Goal: Task Accomplishment & Management: Manage account settings

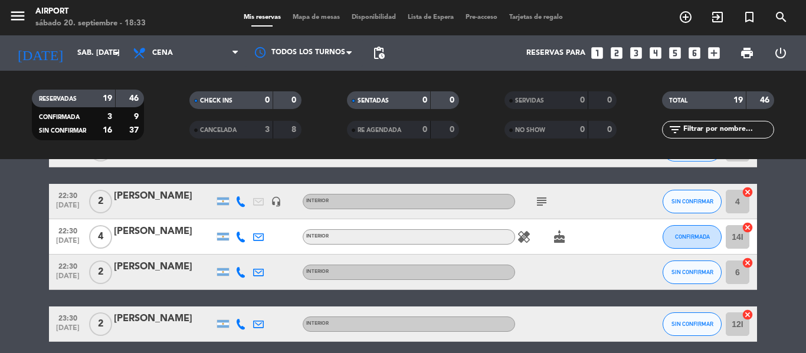
scroll to position [627, 0]
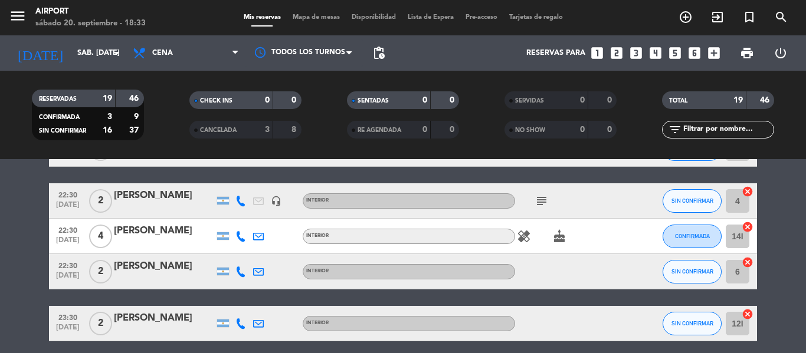
click at [178, 205] on div at bounding box center [164, 208] width 100 height 9
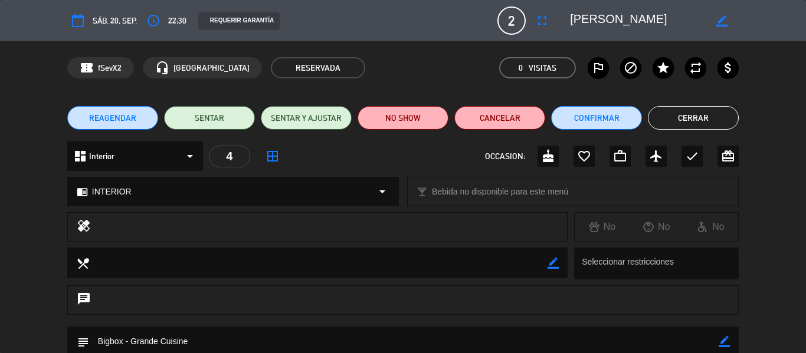
scroll to position [152, 0]
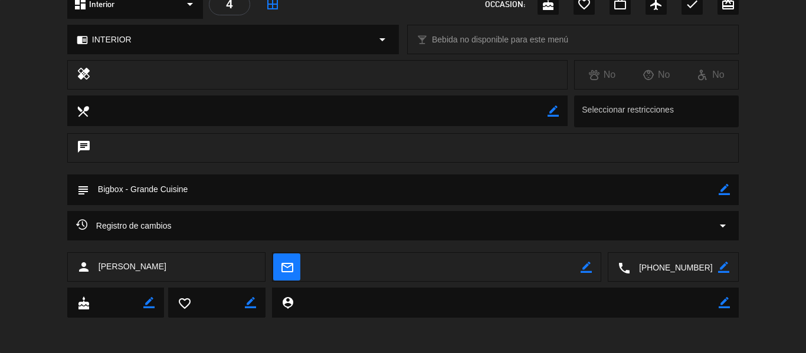
click at [658, 267] on textarea at bounding box center [674, 268] width 88 height 30
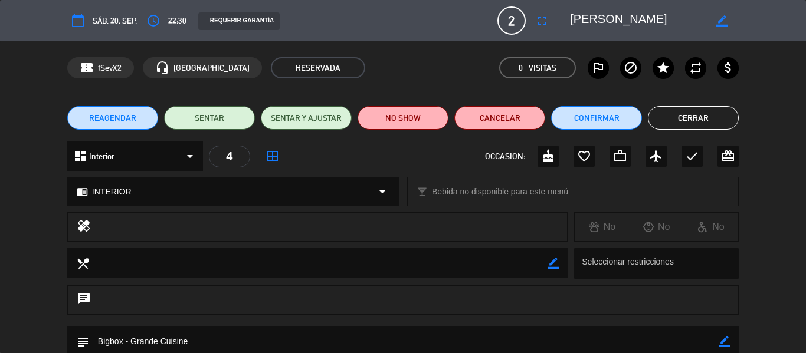
click at [690, 117] on button "Cerrar" at bounding box center [693, 118] width 91 height 24
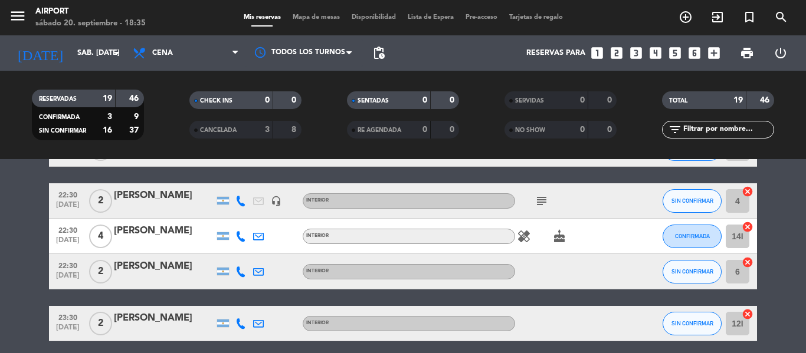
click at [151, 233] on div "[PERSON_NAME]" at bounding box center [164, 231] width 100 height 15
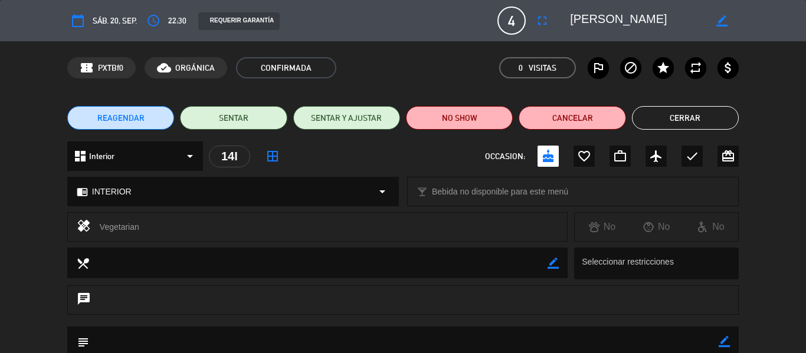
scroll to position [188, 0]
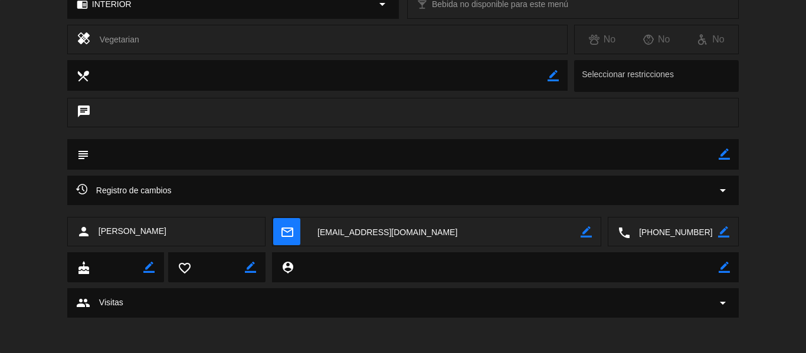
click at [661, 241] on textarea at bounding box center [674, 233] width 88 height 30
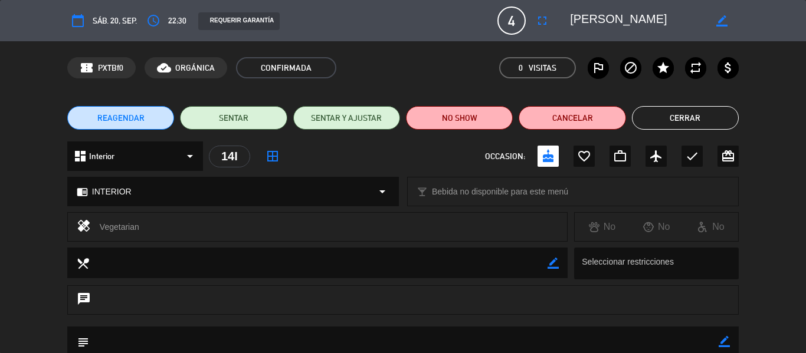
click at [669, 121] on button "Cerrar" at bounding box center [685, 118] width 107 height 24
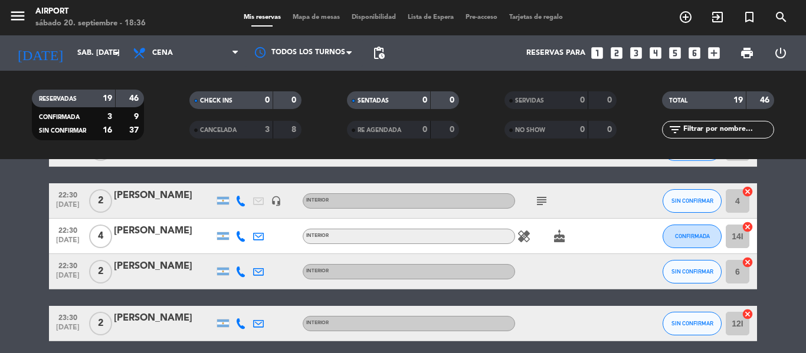
click at [152, 269] on div "[PERSON_NAME]" at bounding box center [164, 266] width 100 height 15
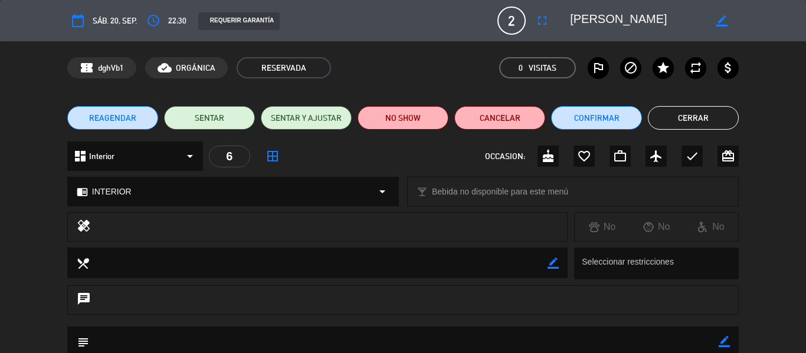
scroll to position [152, 0]
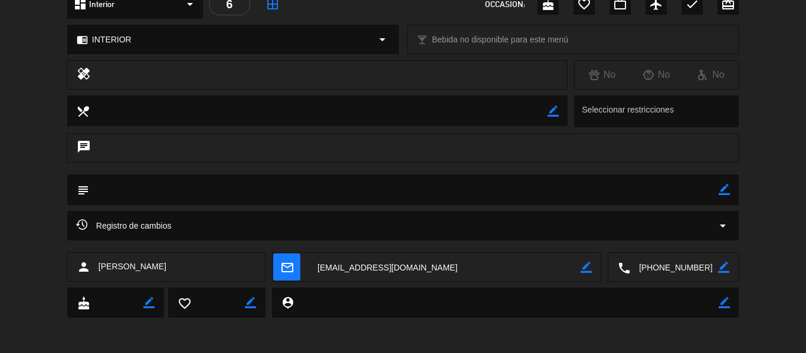
click at [676, 267] on textarea at bounding box center [674, 268] width 88 height 30
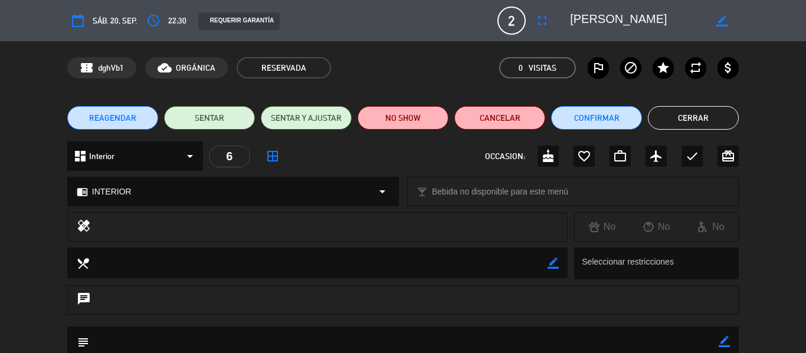
click at [700, 120] on button "Cerrar" at bounding box center [693, 118] width 91 height 24
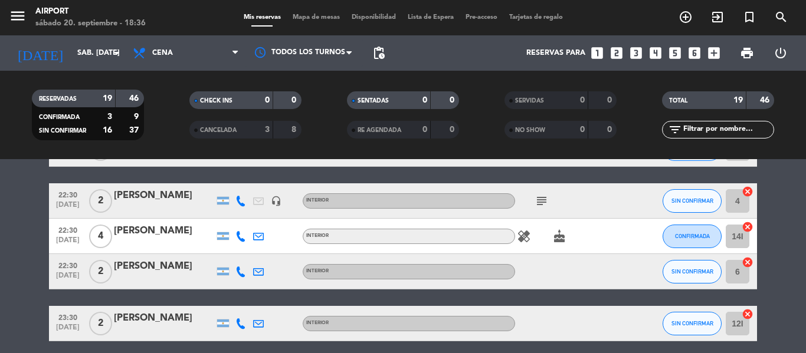
click at [161, 326] on div "[PERSON_NAME]" at bounding box center [164, 318] width 100 height 15
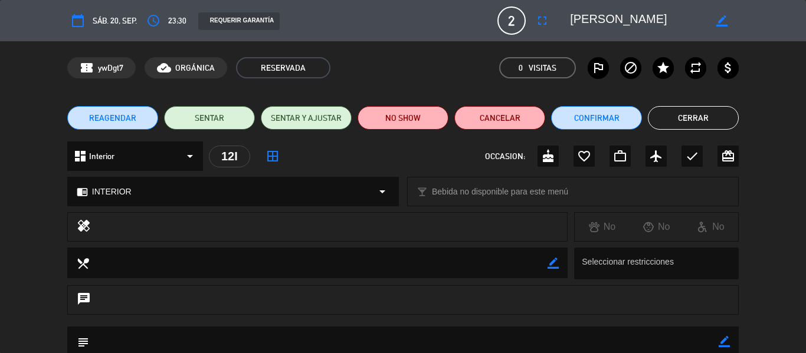
scroll to position [152, 0]
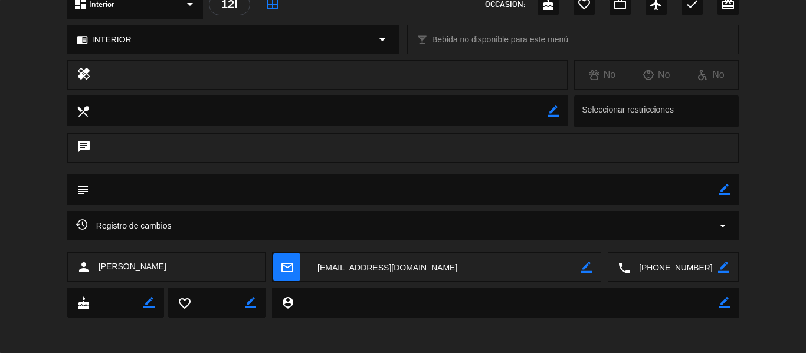
click at [649, 260] on textarea at bounding box center [674, 268] width 88 height 30
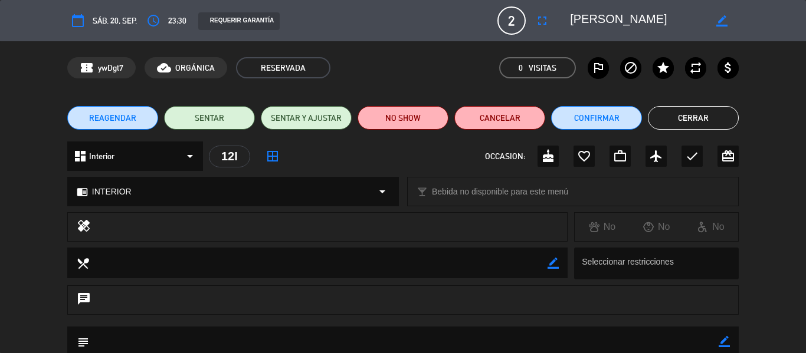
click at [687, 125] on button "Cerrar" at bounding box center [693, 118] width 91 height 24
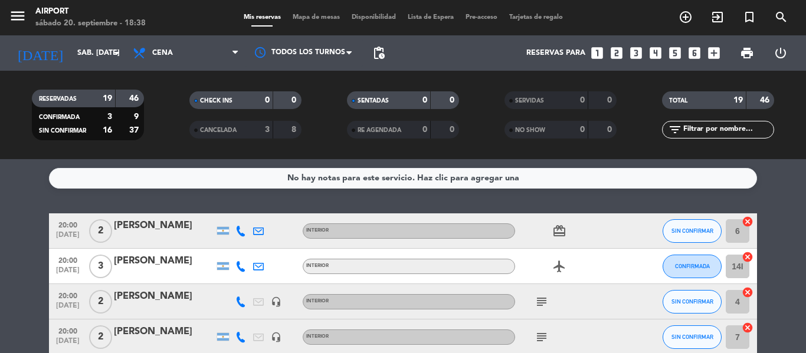
click at [173, 235] on div at bounding box center [164, 238] width 100 height 9
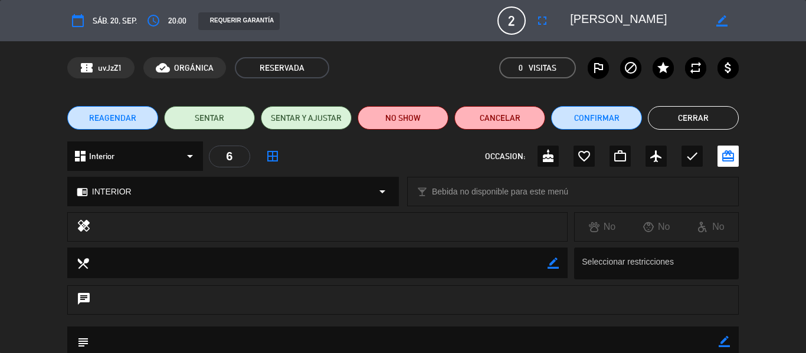
click at [677, 119] on button "Cerrar" at bounding box center [693, 118] width 91 height 24
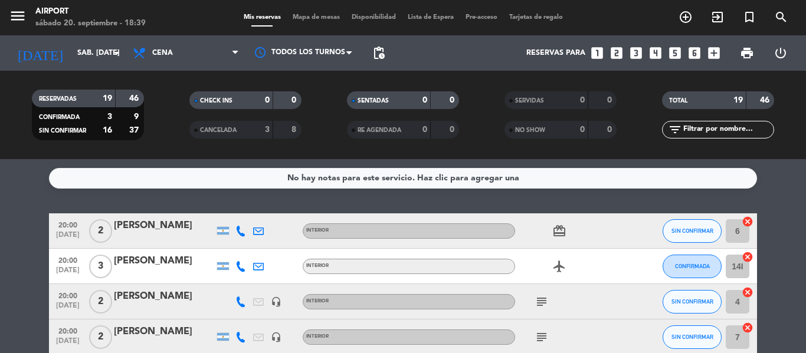
click at [155, 267] on div "[PERSON_NAME]" at bounding box center [164, 261] width 100 height 15
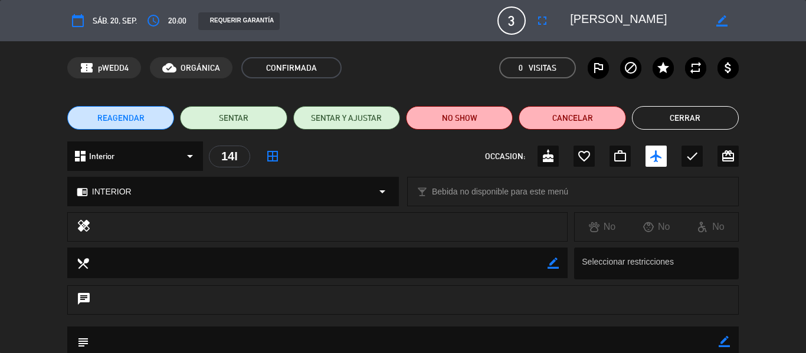
click at [663, 120] on button "Cerrar" at bounding box center [685, 118] width 107 height 24
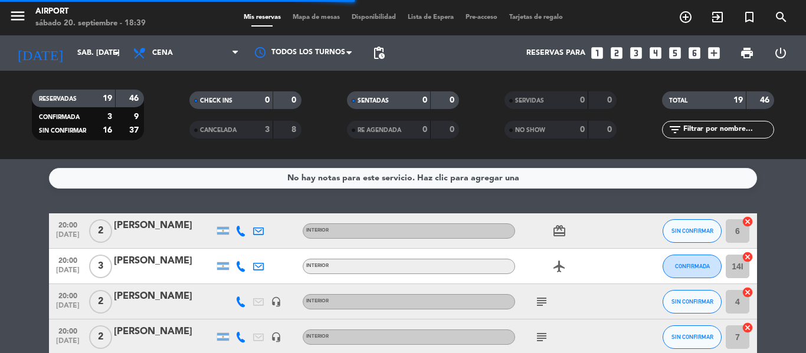
click at [162, 303] on div "[PERSON_NAME]" at bounding box center [164, 296] width 100 height 15
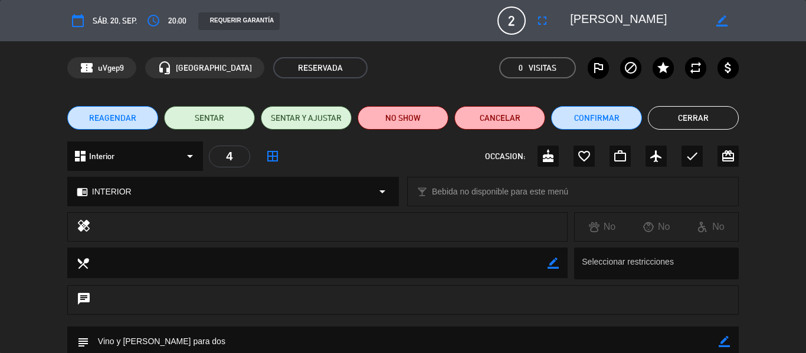
click at [682, 118] on button "Cerrar" at bounding box center [693, 118] width 91 height 24
click at [590, 120] on button "Confirmar" at bounding box center [596, 118] width 91 height 24
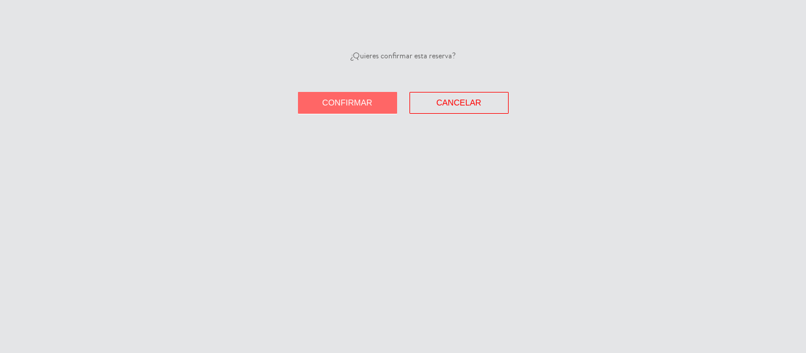
click at [376, 99] on button "Confirmar" at bounding box center [347, 103] width 99 height 22
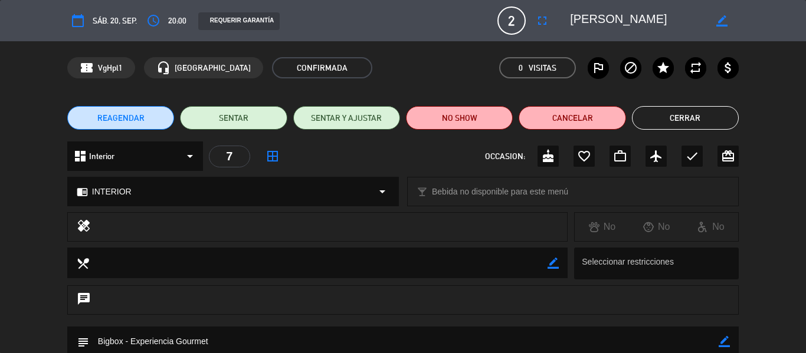
click at [713, 118] on button "Cerrar" at bounding box center [685, 118] width 107 height 24
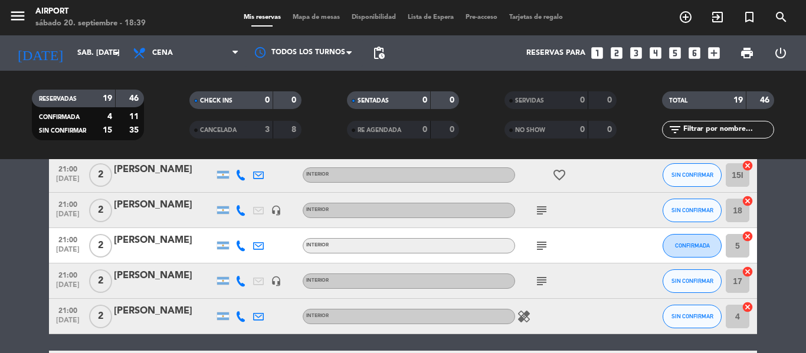
scroll to position [215, 0]
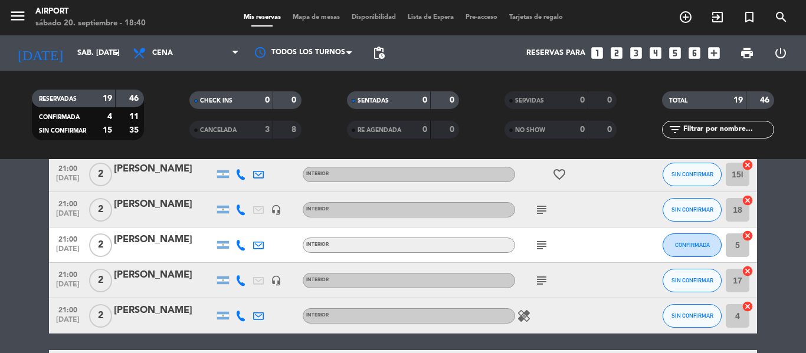
click at [163, 173] on div "[PERSON_NAME]" at bounding box center [164, 169] width 100 height 15
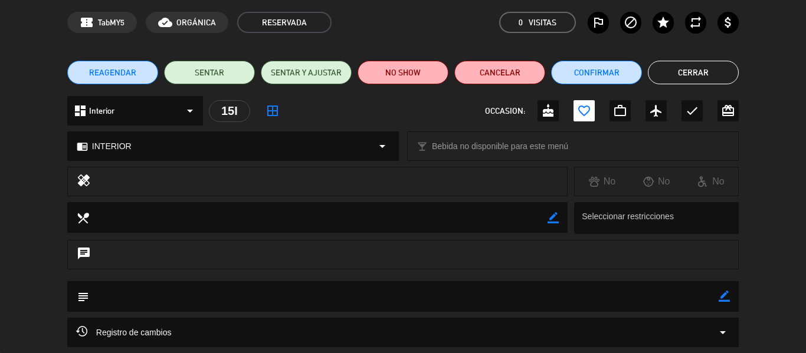
scroll to position [45, 0]
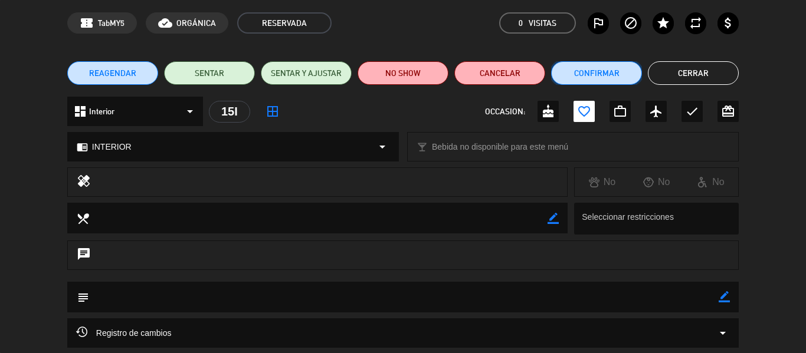
click at [592, 67] on button "Confirmar" at bounding box center [596, 73] width 91 height 24
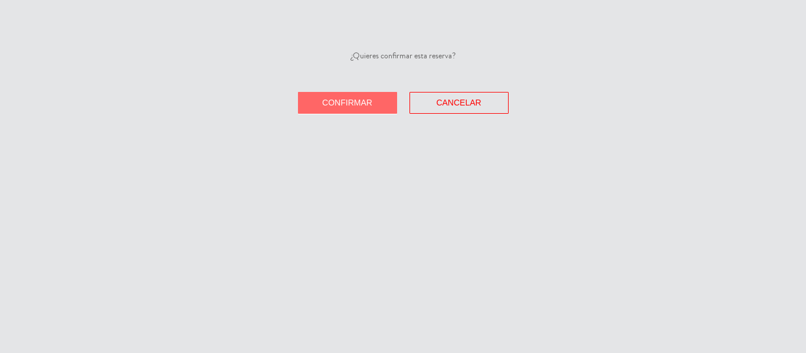
click at [368, 100] on span "Confirmar" at bounding box center [347, 102] width 50 height 9
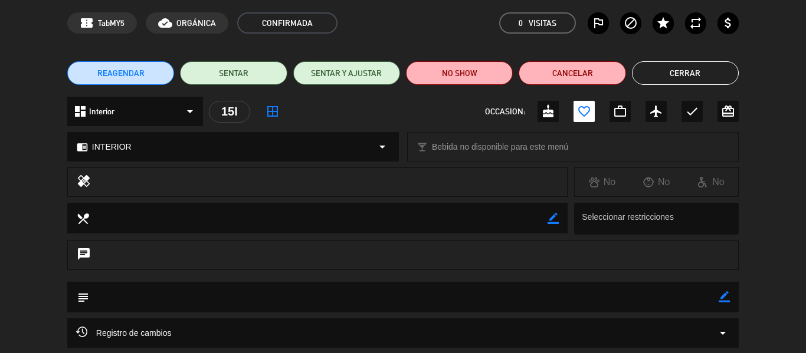
click at [696, 67] on button "Cerrar" at bounding box center [685, 73] width 107 height 24
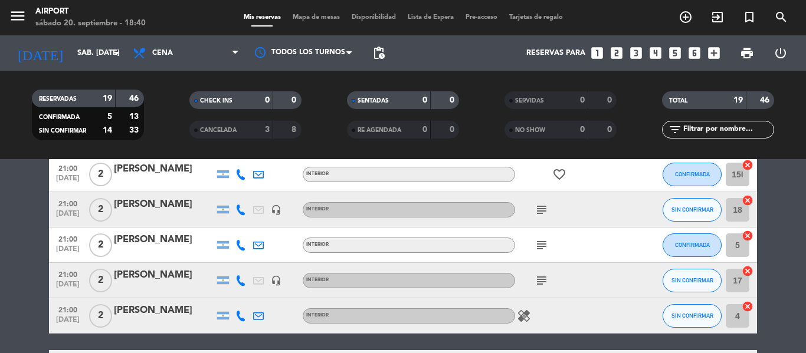
click at [147, 207] on div "[PERSON_NAME]" at bounding box center [164, 204] width 100 height 15
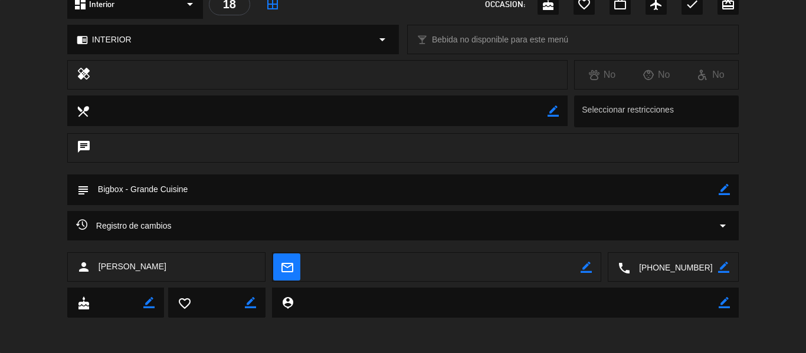
scroll to position [0, 0]
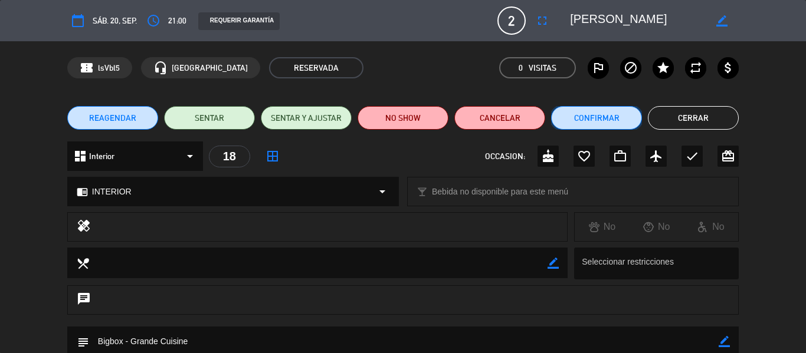
click at [598, 119] on button "Confirmar" at bounding box center [596, 118] width 91 height 24
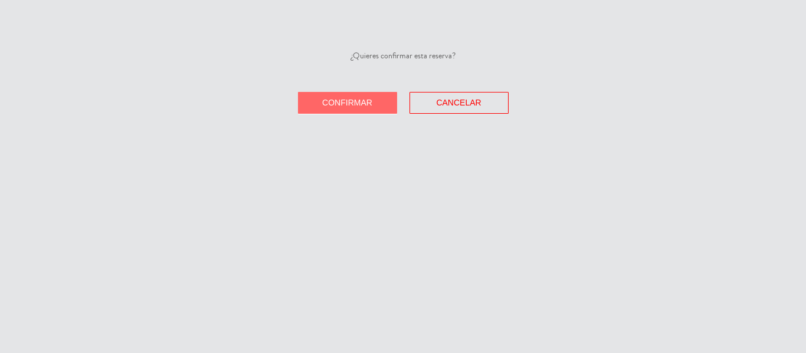
click at [353, 107] on button "Confirmar" at bounding box center [347, 103] width 99 height 22
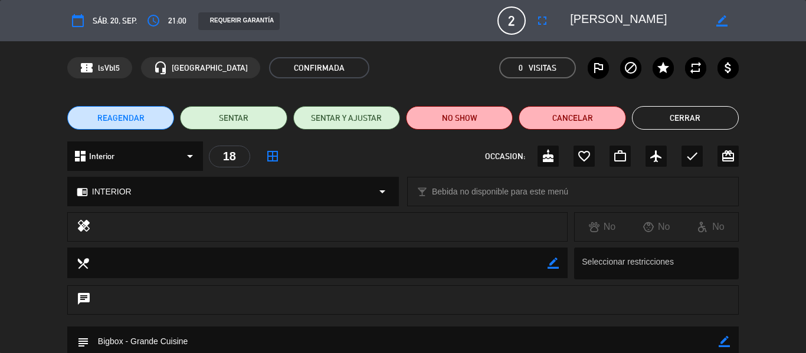
click at [669, 112] on button "Cerrar" at bounding box center [685, 118] width 107 height 24
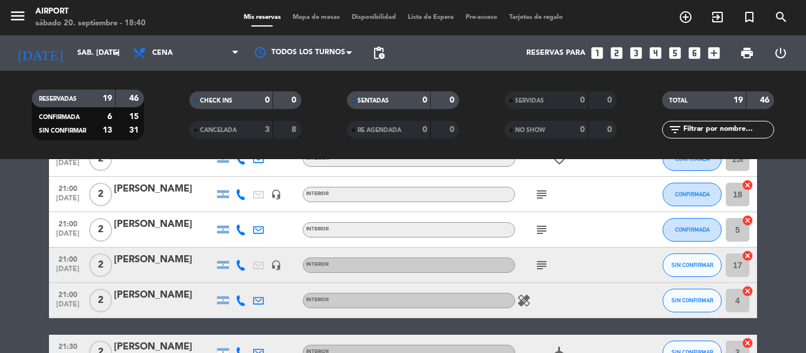
scroll to position [235, 0]
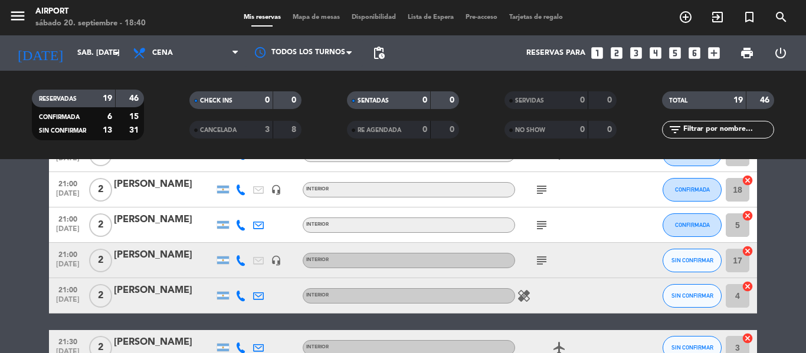
click at [136, 251] on div "[PERSON_NAME]" at bounding box center [164, 255] width 100 height 15
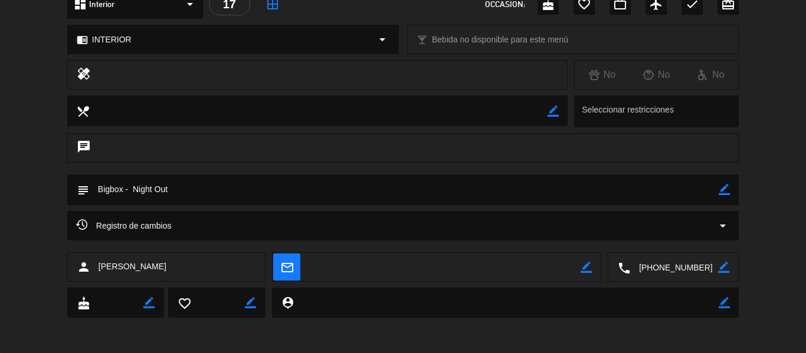
scroll to position [0, 0]
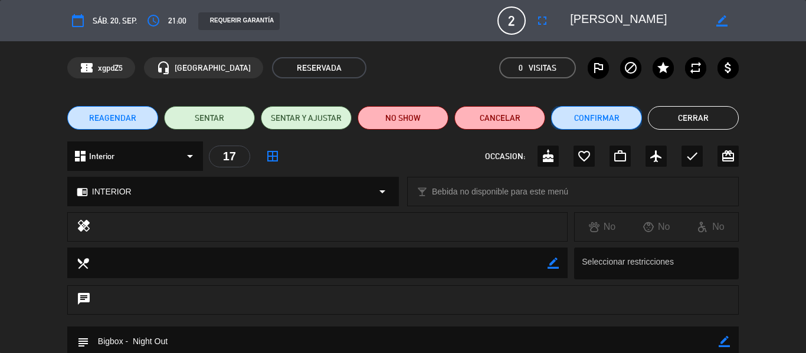
click at [617, 126] on button "Confirmar" at bounding box center [596, 118] width 91 height 24
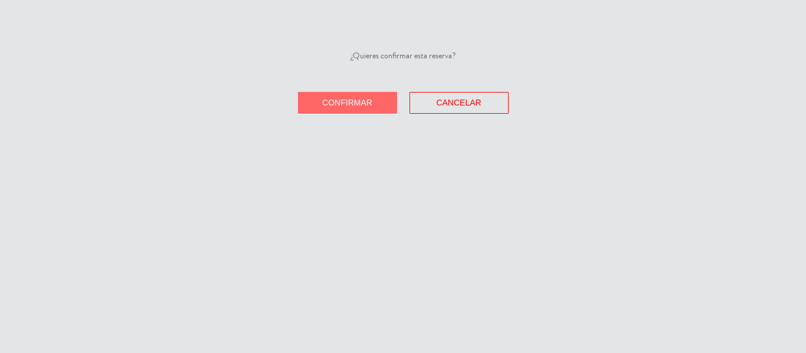
click at [353, 106] on span "Confirmar" at bounding box center [347, 102] width 50 height 9
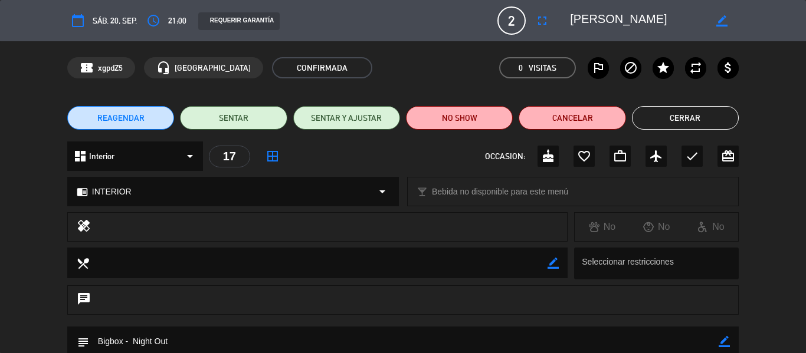
click at [679, 123] on button "Cerrar" at bounding box center [685, 118] width 107 height 24
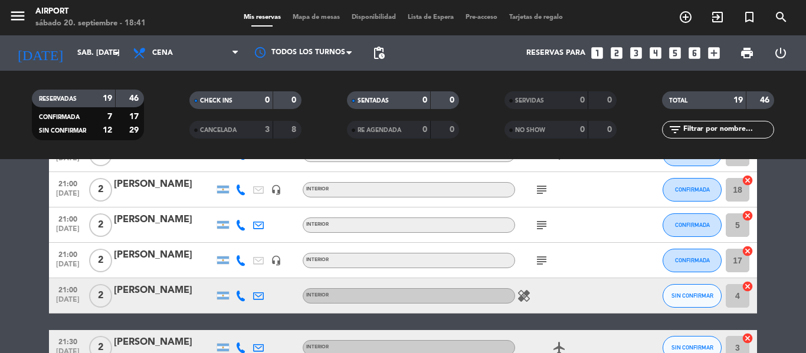
click at [161, 297] on div "[PERSON_NAME]" at bounding box center [164, 290] width 100 height 15
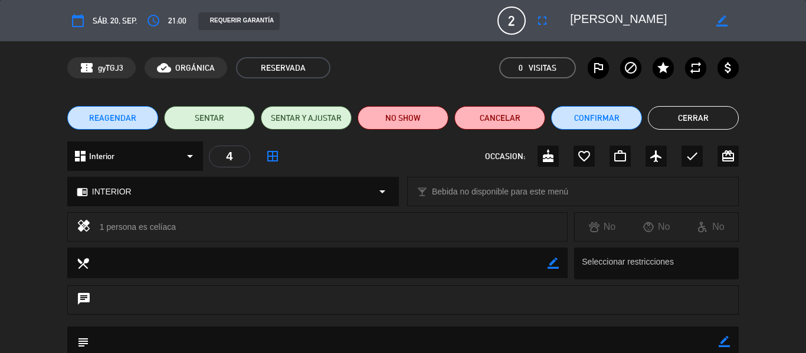
click at [703, 118] on button "Cerrar" at bounding box center [693, 118] width 91 height 24
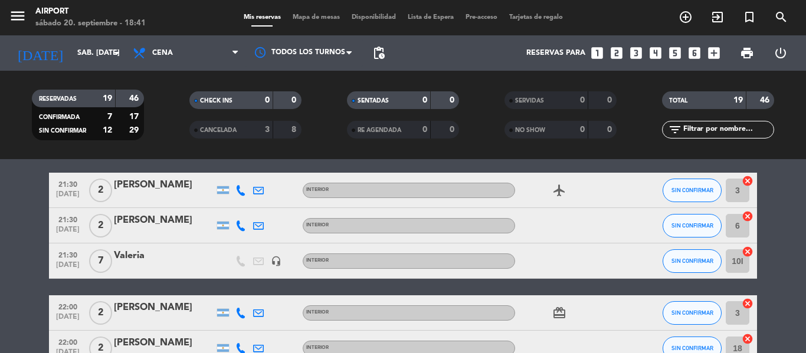
scroll to position [393, 0]
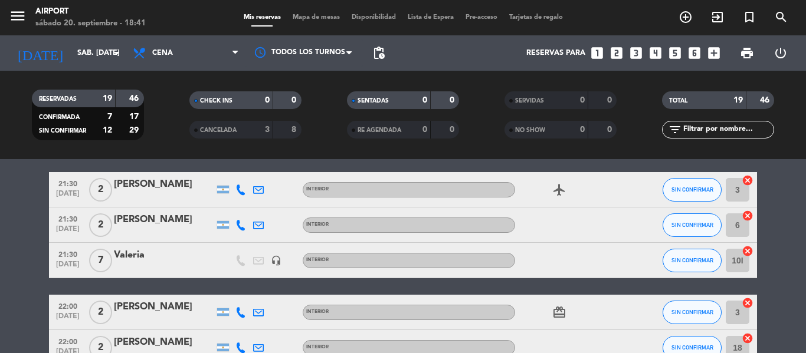
click at [142, 182] on div "[PERSON_NAME]" at bounding box center [164, 184] width 100 height 15
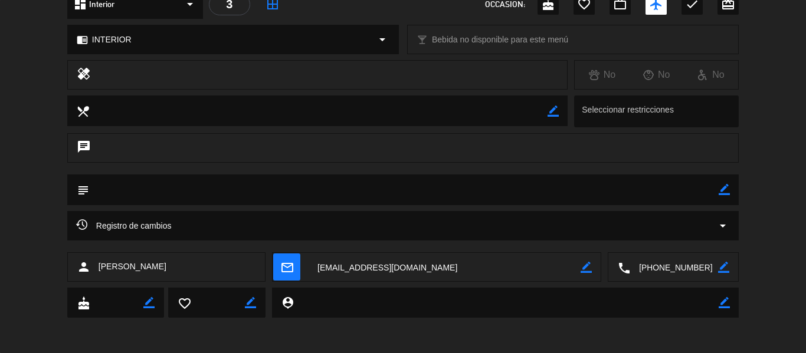
scroll to position [0, 0]
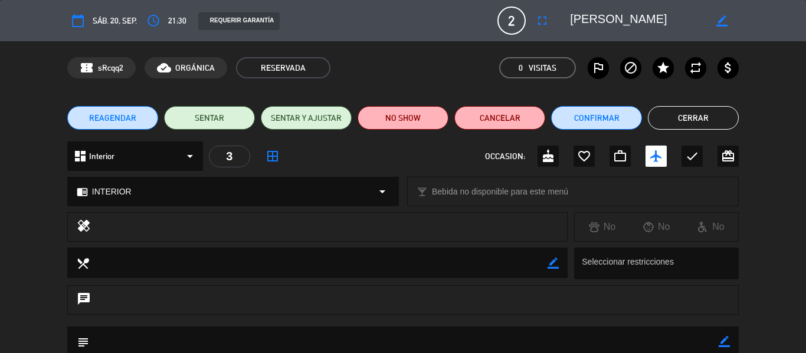
click at [681, 114] on button "Cerrar" at bounding box center [693, 118] width 91 height 24
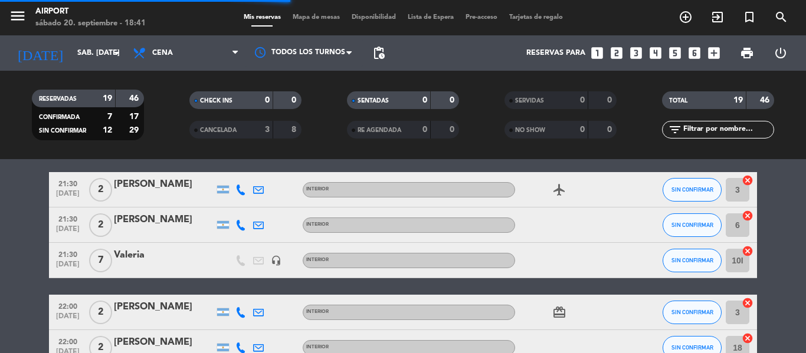
scroll to position [407, 0]
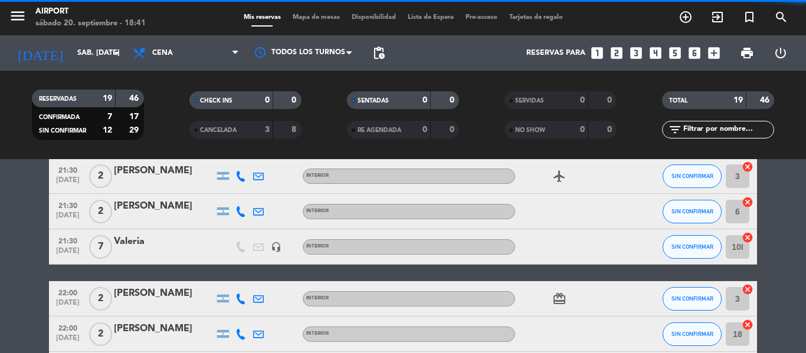
click at [136, 211] on div "[PERSON_NAME]" at bounding box center [164, 206] width 100 height 15
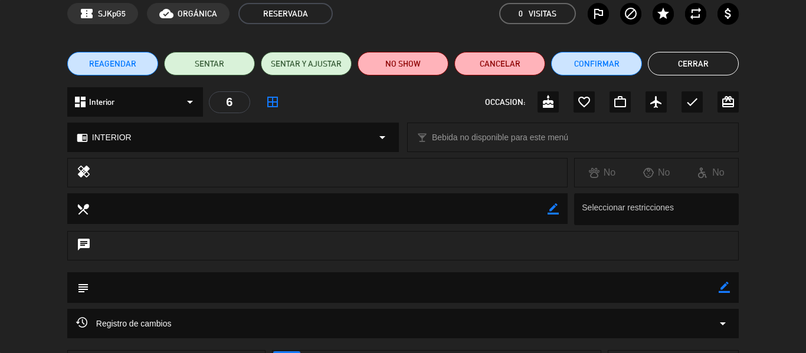
scroll to position [25, 0]
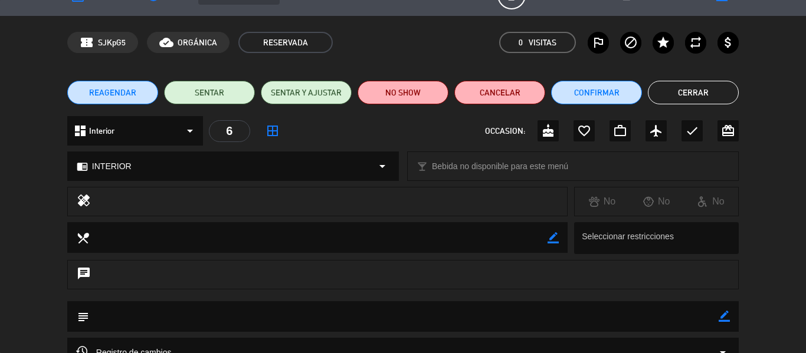
click at [681, 89] on button "Cerrar" at bounding box center [693, 93] width 91 height 24
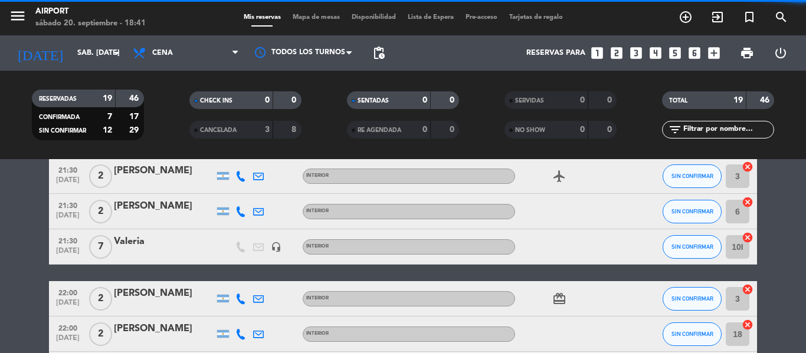
scroll to position [483, 0]
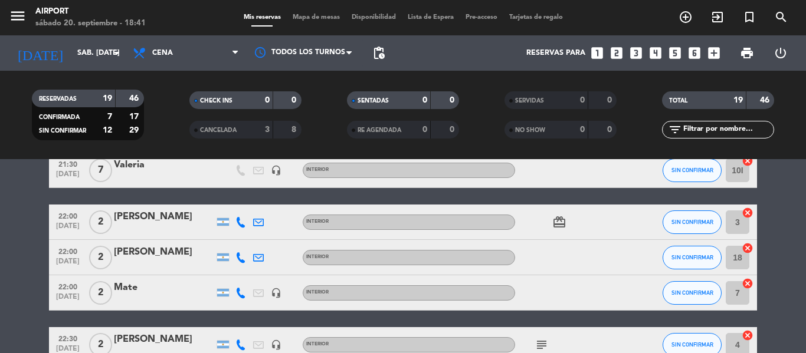
click at [135, 224] on div "[PERSON_NAME]" at bounding box center [164, 216] width 100 height 15
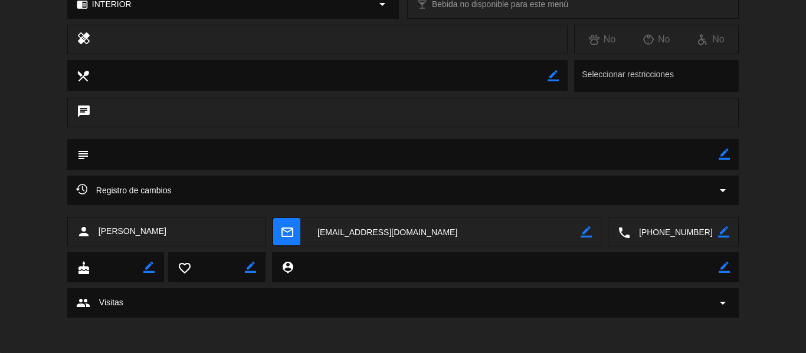
scroll to position [0, 0]
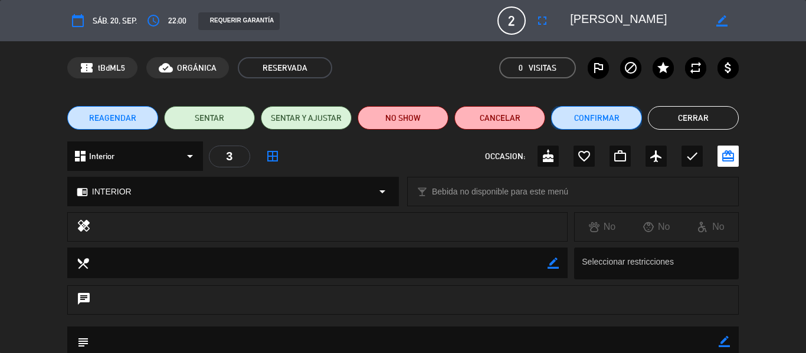
click at [576, 117] on button "Confirmar" at bounding box center [596, 118] width 91 height 24
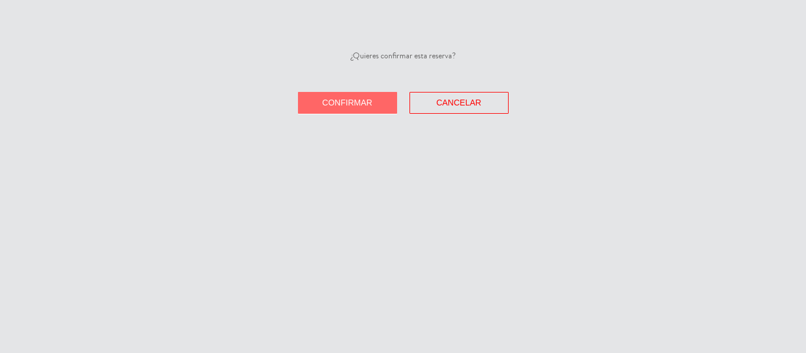
click at [351, 106] on span "Confirmar" at bounding box center [347, 102] width 50 height 9
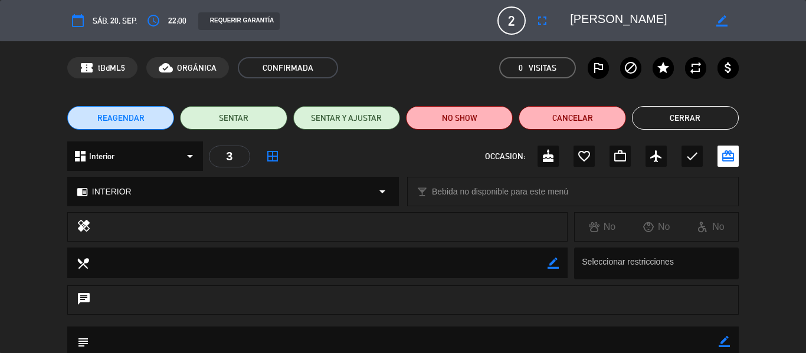
click at [651, 123] on button "Cerrar" at bounding box center [685, 118] width 107 height 24
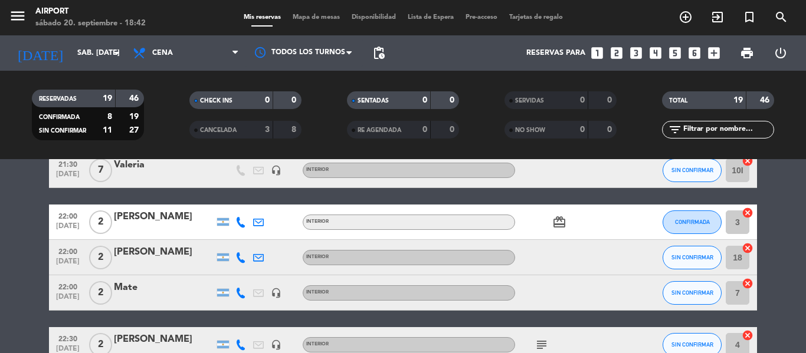
click at [152, 258] on div "[PERSON_NAME]" at bounding box center [164, 252] width 100 height 15
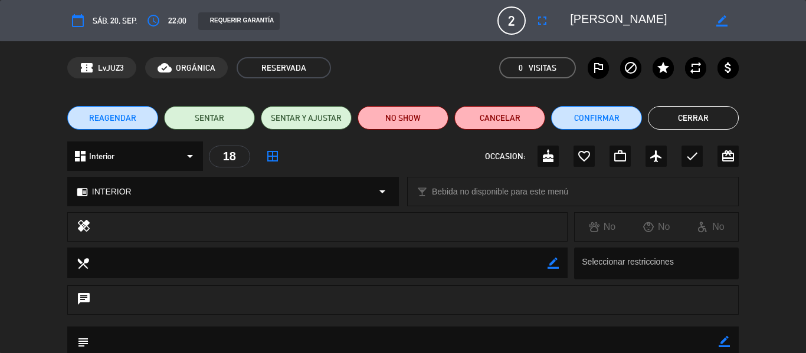
click at [672, 117] on button "Cerrar" at bounding box center [693, 118] width 91 height 24
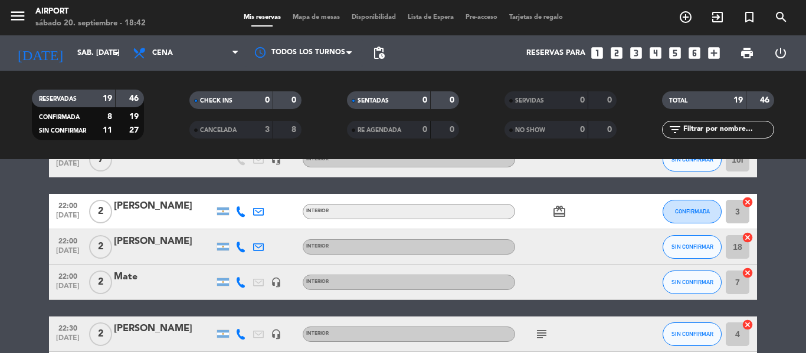
scroll to position [496, 0]
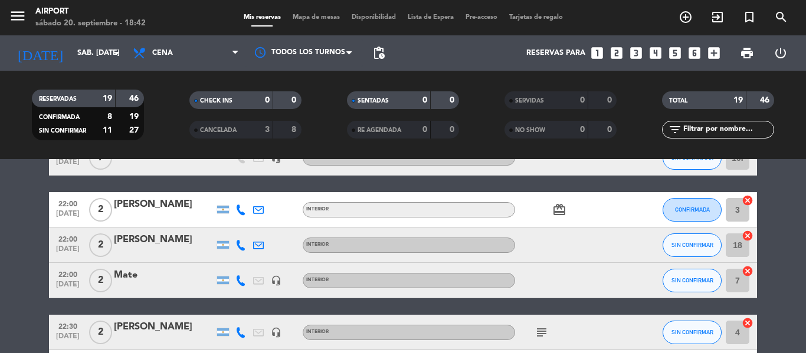
click at [137, 239] on div "[PERSON_NAME]" at bounding box center [164, 240] width 100 height 15
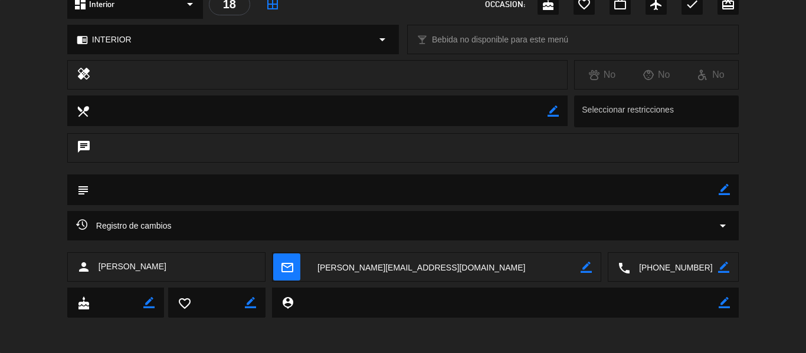
scroll to position [0, 0]
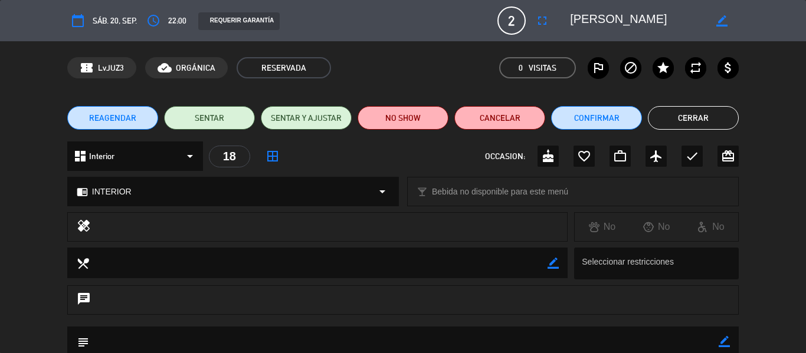
click at [673, 109] on button "Cerrar" at bounding box center [693, 118] width 91 height 24
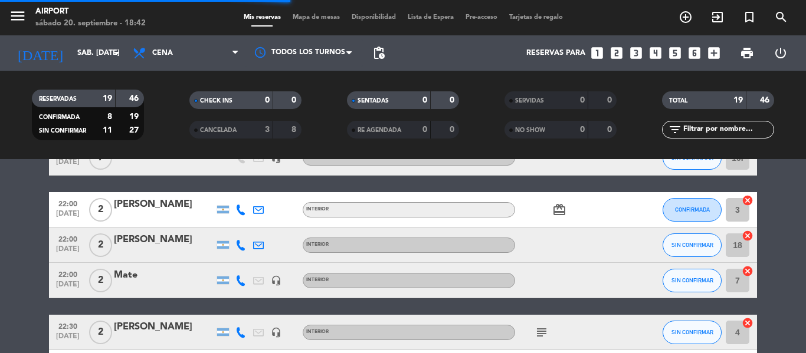
click at [145, 273] on div "Mate" at bounding box center [164, 275] width 100 height 15
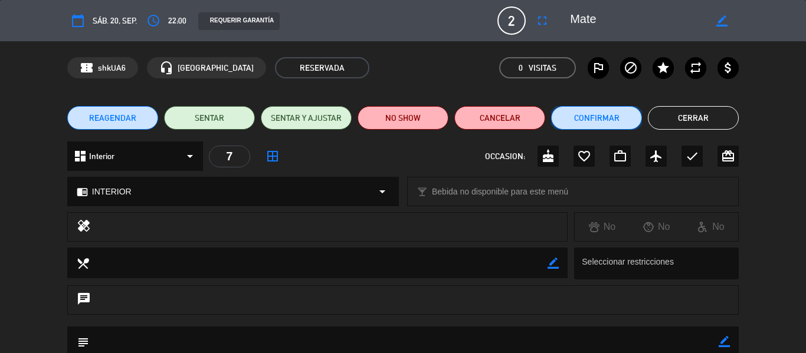
click at [587, 117] on button "Confirmar" at bounding box center [596, 118] width 91 height 24
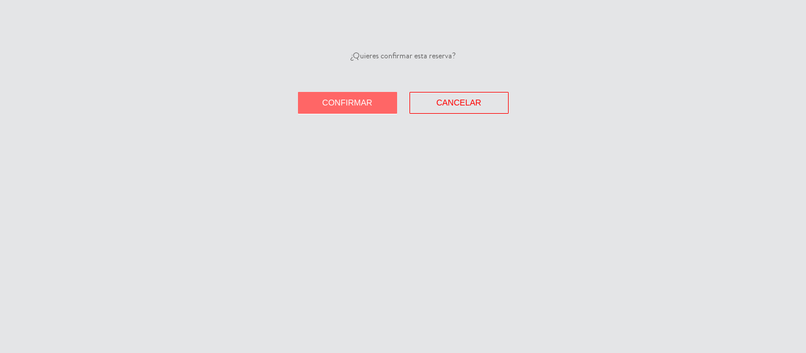
click at [350, 104] on span "Confirmar" at bounding box center [347, 102] width 50 height 9
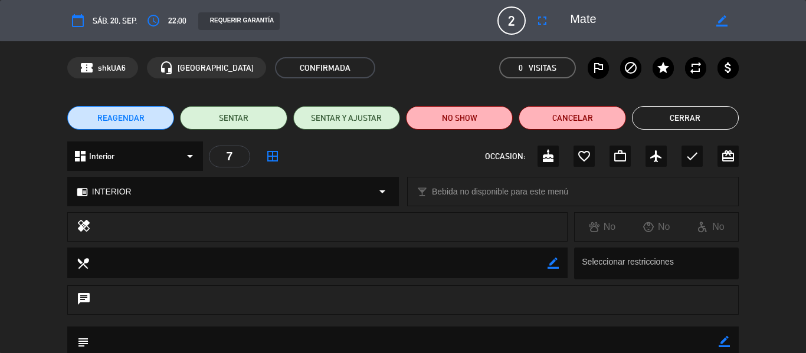
click at [650, 123] on button "Cerrar" at bounding box center [685, 118] width 107 height 24
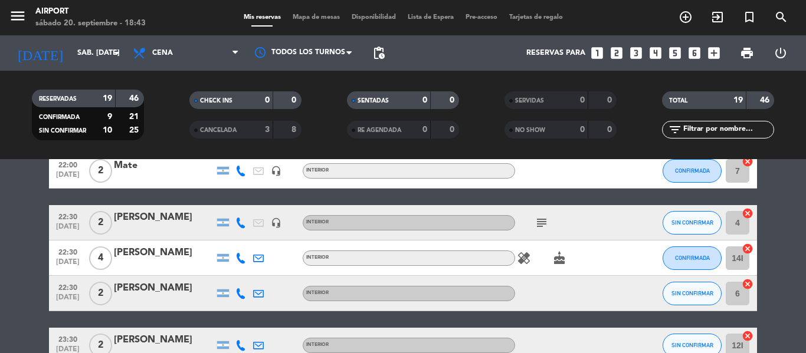
scroll to position [587, 0]
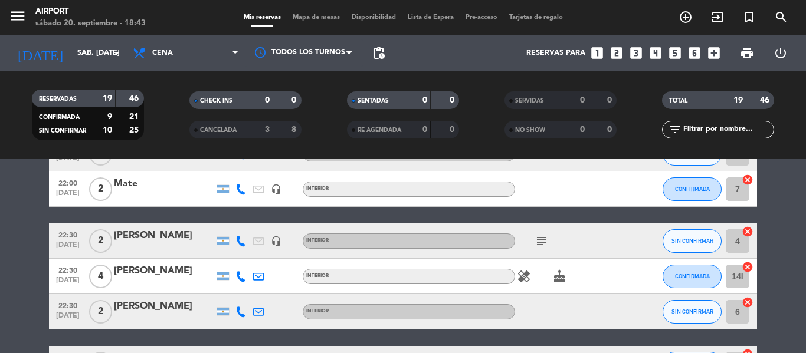
click at [146, 235] on div "[PERSON_NAME]" at bounding box center [164, 235] width 100 height 15
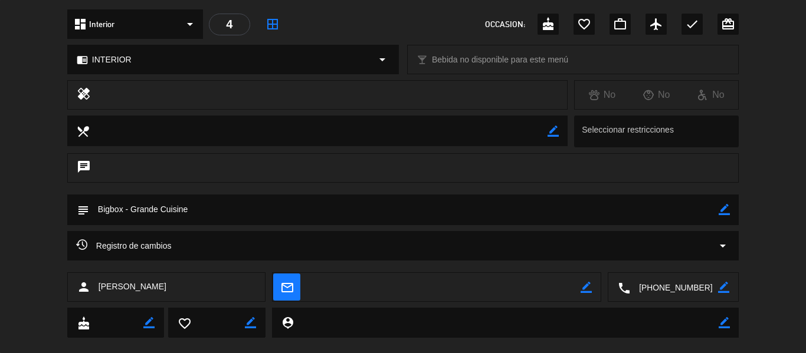
scroll to position [0, 0]
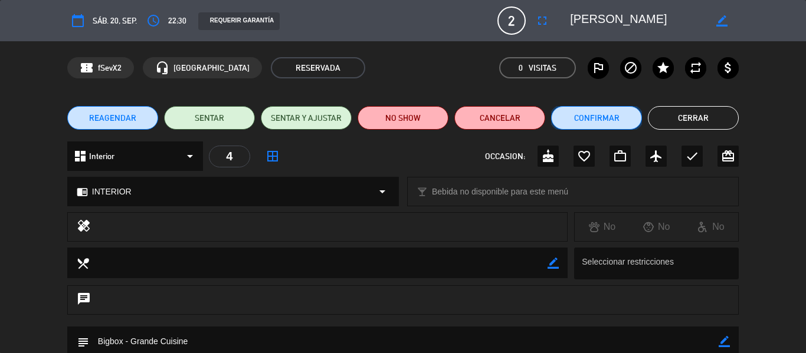
click at [585, 122] on button "Confirmar" at bounding box center [596, 118] width 91 height 24
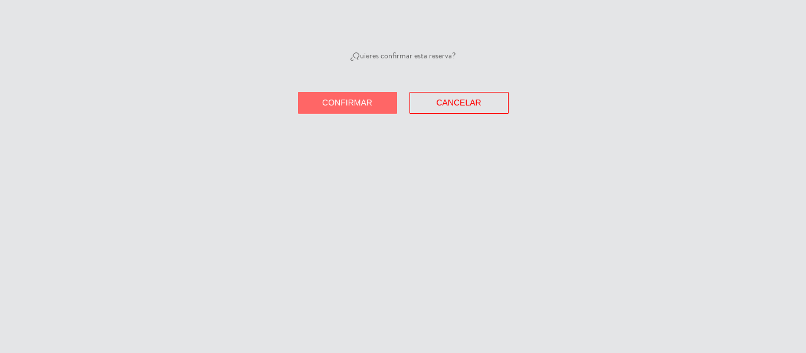
click at [370, 100] on span "Confirmar" at bounding box center [347, 102] width 50 height 9
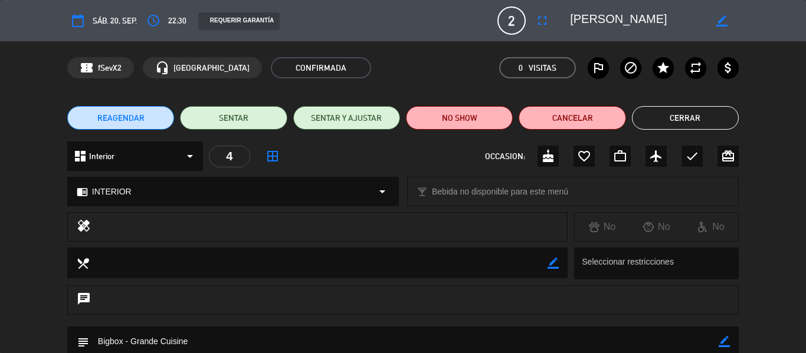
click at [674, 116] on button "Cerrar" at bounding box center [685, 118] width 107 height 24
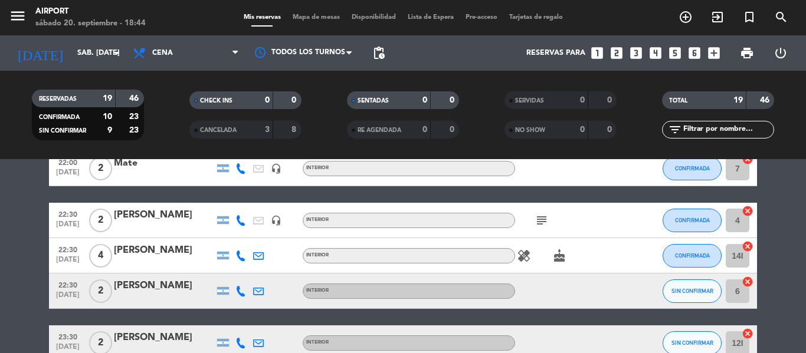
scroll to position [611, 0]
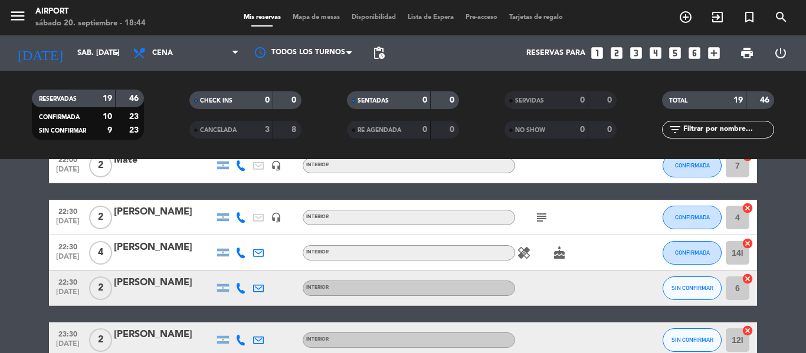
click at [149, 250] on div "[PERSON_NAME]" at bounding box center [164, 247] width 100 height 15
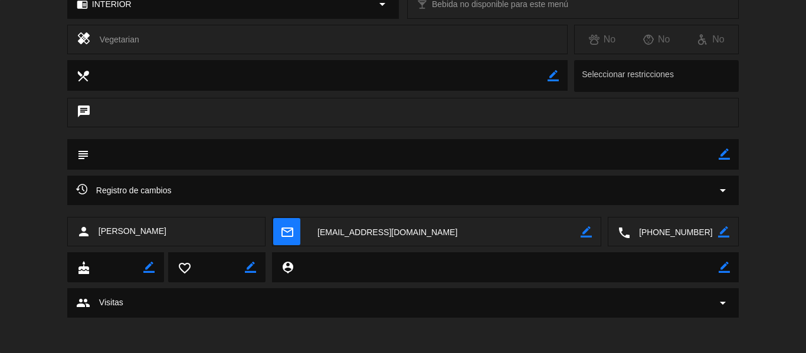
scroll to position [0, 0]
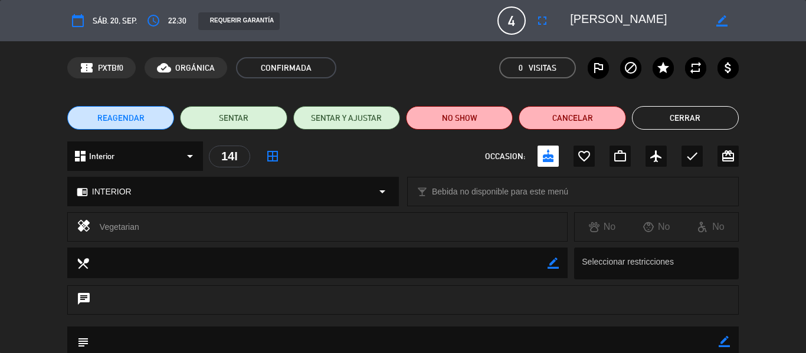
click at [670, 114] on button "Cerrar" at bounding box center [685, 118] width 107 height 24
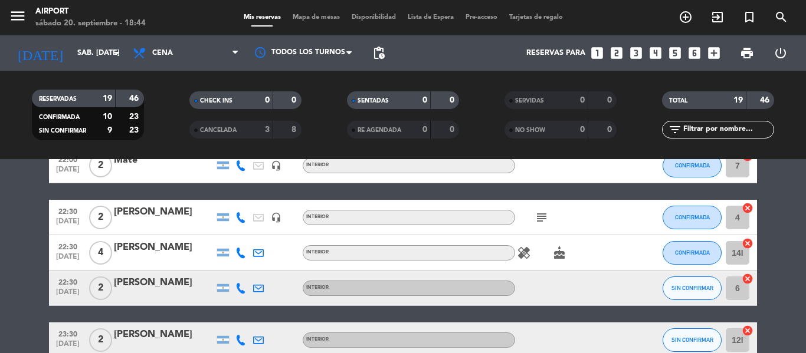
click at [154, 286] on div "[PERSON_NAME]" at bounding box center [164, 283] width 100 height 15
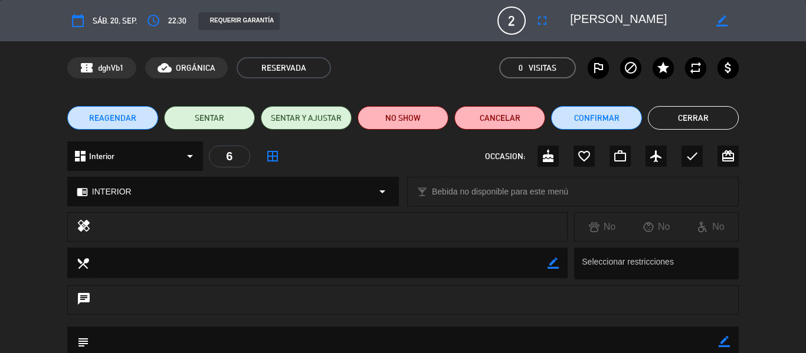
click at [690, 129] on button "Cerrar" at bounding box center [693, 118] width 91 height 24
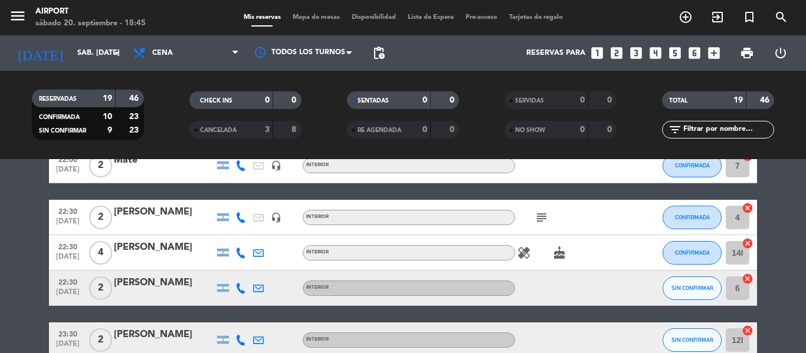
scroll to position [674, 0]
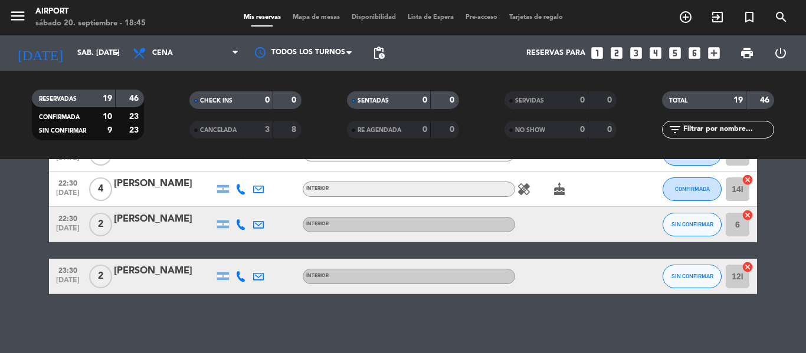
click at [146, 269] on div "[PERSON_NAME]" at bounding box center [164, 271] width 100 height 15
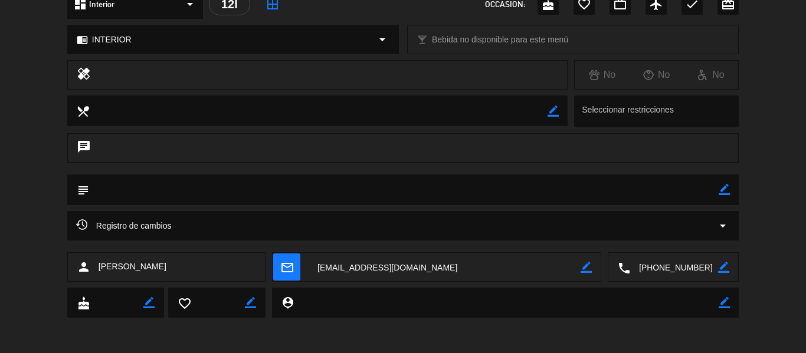
scroll to position [0, 0]
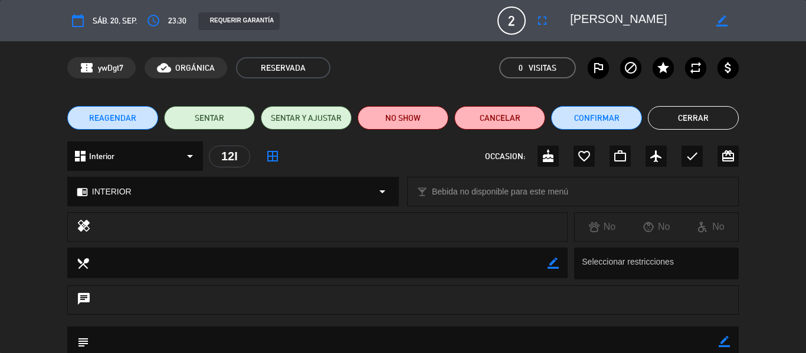
click at [713, 120] on button "Cerrar" at bounding box center [693, 118] width 91 height 24
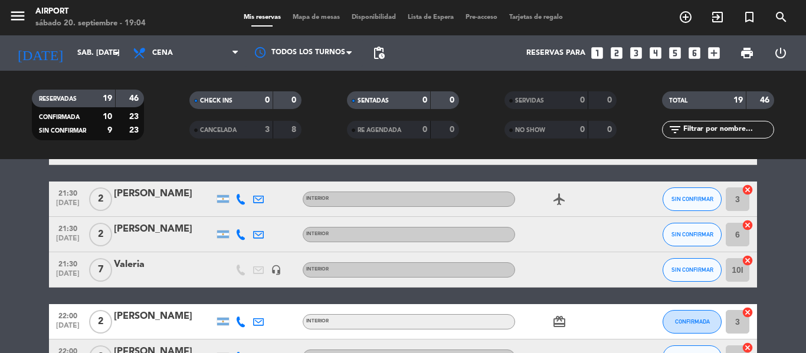
scroll to position [377, 0]
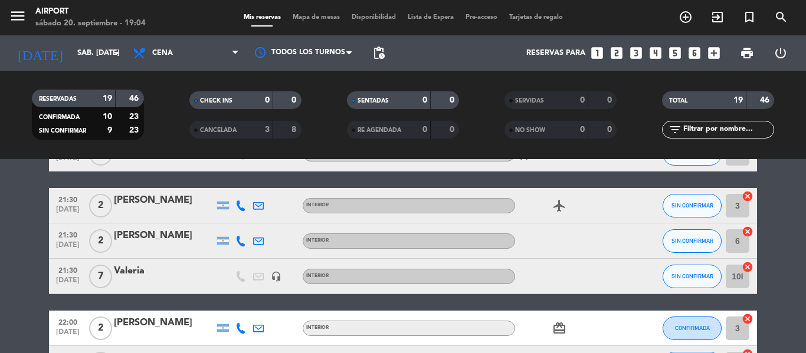
click at [162, 230] on div "[PERSON_NAME]" at bounding box center [164, 235] width 100 height 15
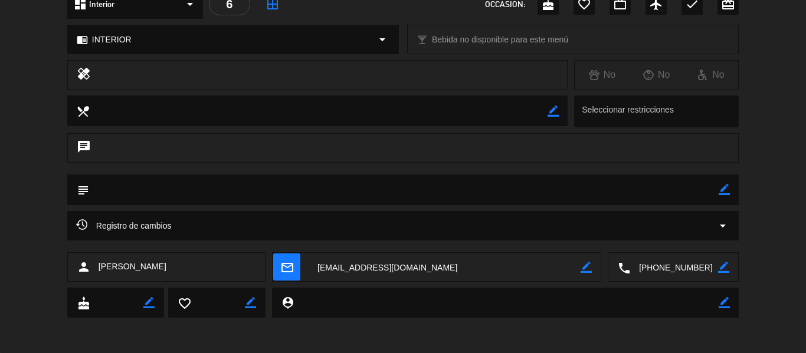
scroll to position [0, 0]
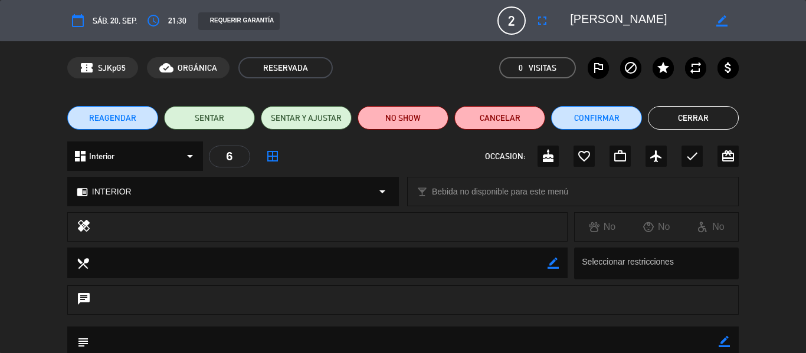
click at [677, 114] on button "Cerrar" at bounding box center [693, 118] width 91 height 24
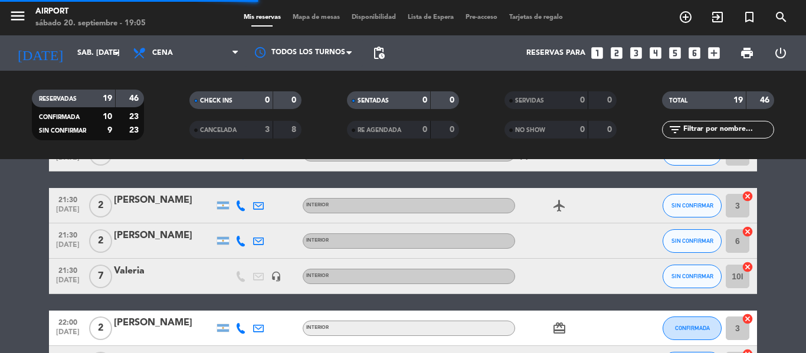
click at [163, 205] on div "[PERSON_NAME]" at bounding box center [164, 200] width 100 height 15
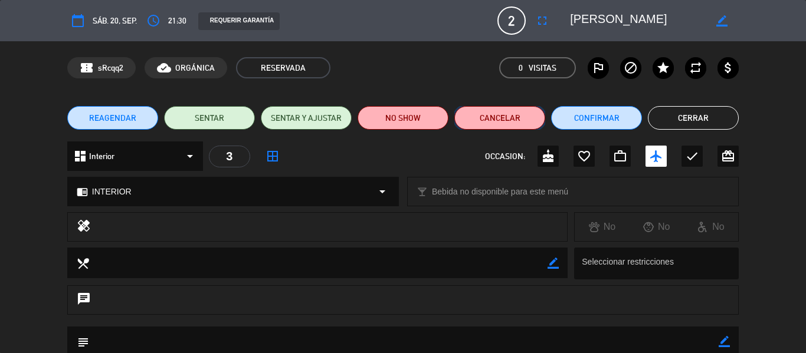
click at [488, 116] on button "Cancelar" at bounding box center [499, 118] width 91 height 24
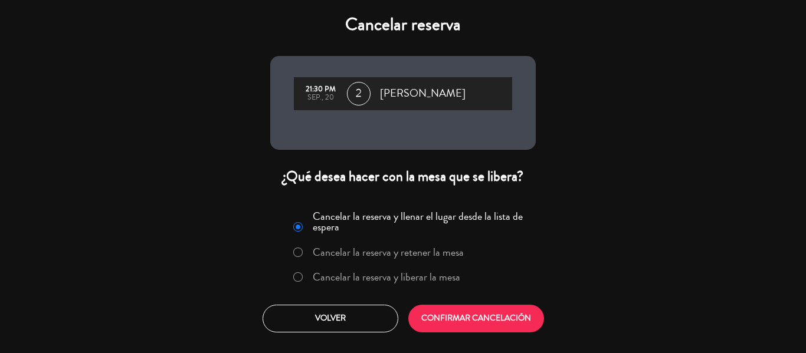
click at [297, 251] on input "Cancelar la reserva y retener la mesa" at bounding box center [297, 252] width 8 height 8
radio input "true"
click at [302, 281] on div at bounding box center [297, 278] width 9 height 10
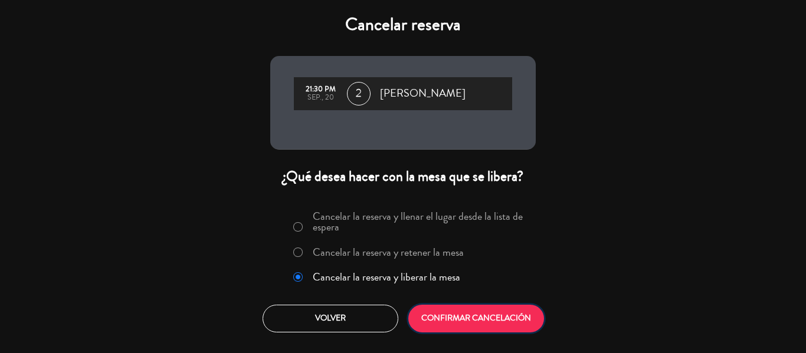
click at [500, 318] on button "CONFIRMAR CANCELACIÓN" at bounding box center [476, 319] width 136 height 28
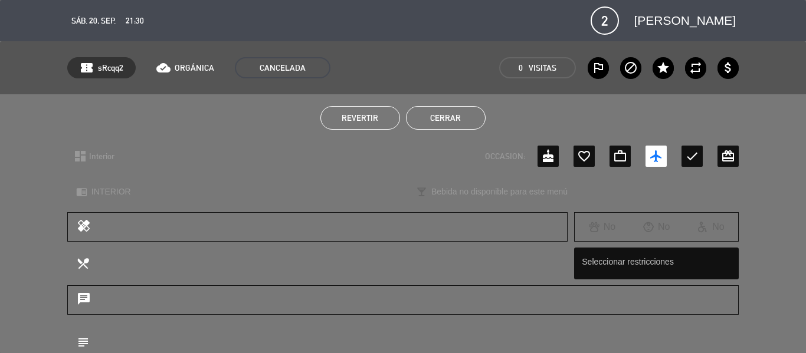
click at [457, 108] on button "Cerrar" at bounding box center [446, 118] width 80 height 24
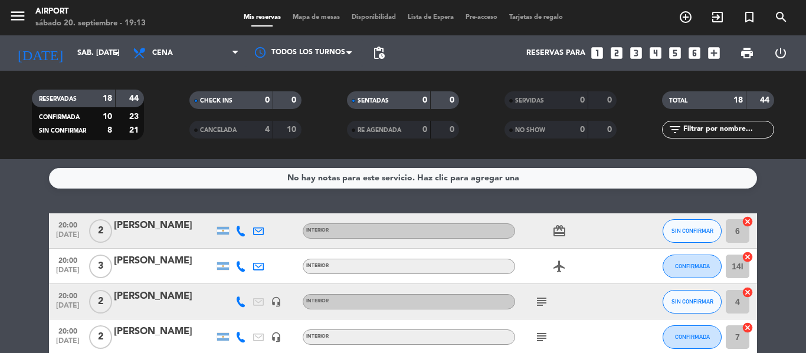
click at [134, 224] on div "[PERSON_NAME]" at bounding box center [164, 225] width 100 height 15
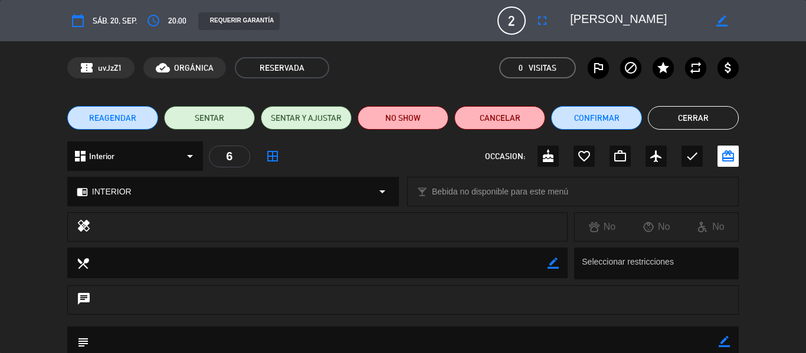
click at [695, 116] on button "Cerrar" at bounding box center [693, 118] width 91 height 24
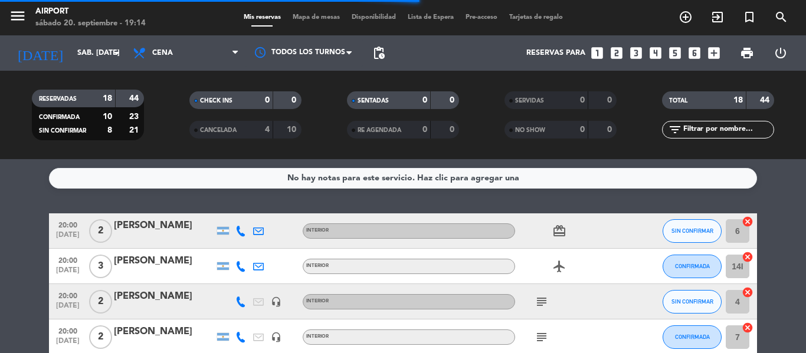
click at [127, 236] on div at bounding box center [164, 238] width 100 height 9
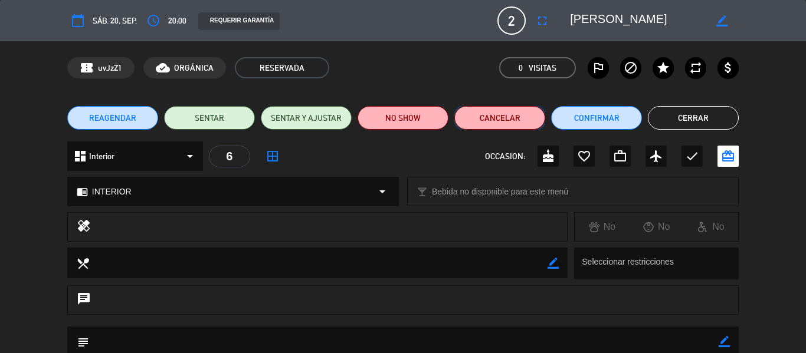
click at [497, 116] on button "Cancelar" at bounding box center [499, 118] width 91 height 24
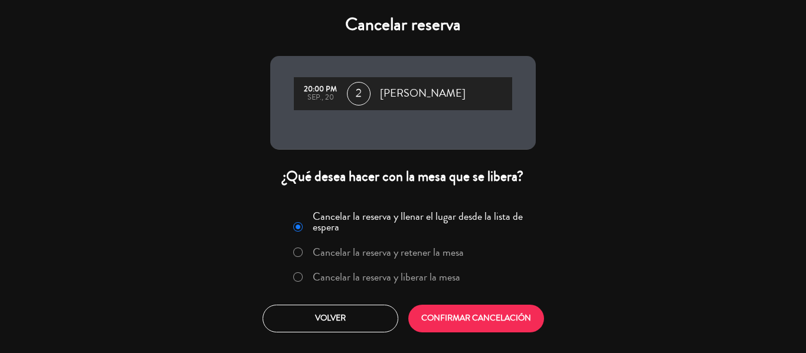
click at [297, 282] on div at bounding box center [297, 278] width 9 height 10
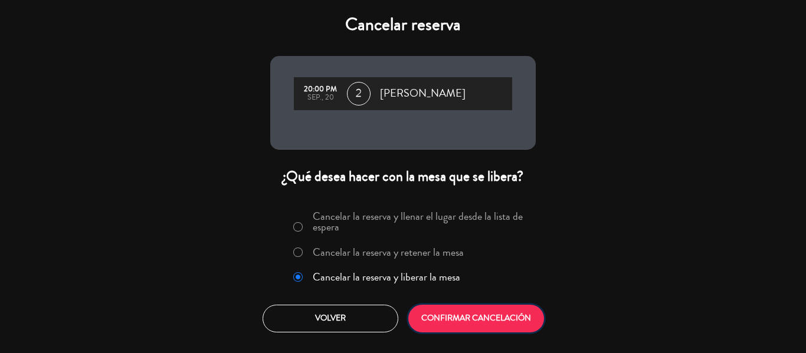
click at [483, 313] on button "CONFIRMAR CANCELACIÓN" at bounding box center [476, 319] width 136 height 28
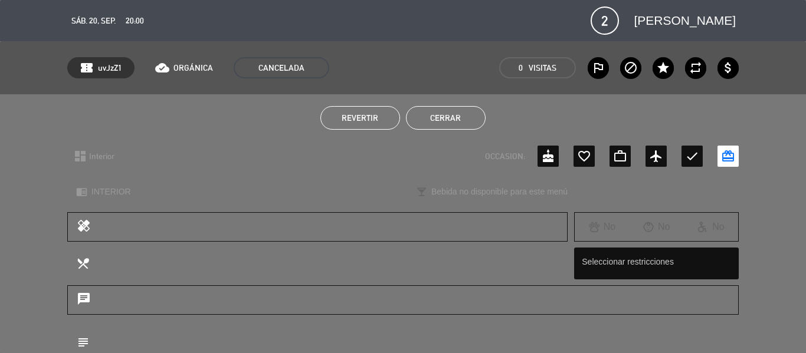
click at [437, 101] on div "Revertir Cerrar" at bounding box center [403, 117] width 806 height 47
click at [434, 108] on button "Cerrar" at bounding box center [446, 118] width 80 height 24
